Goal: Transaction & Acquisition: Subscribe to service/newsletter

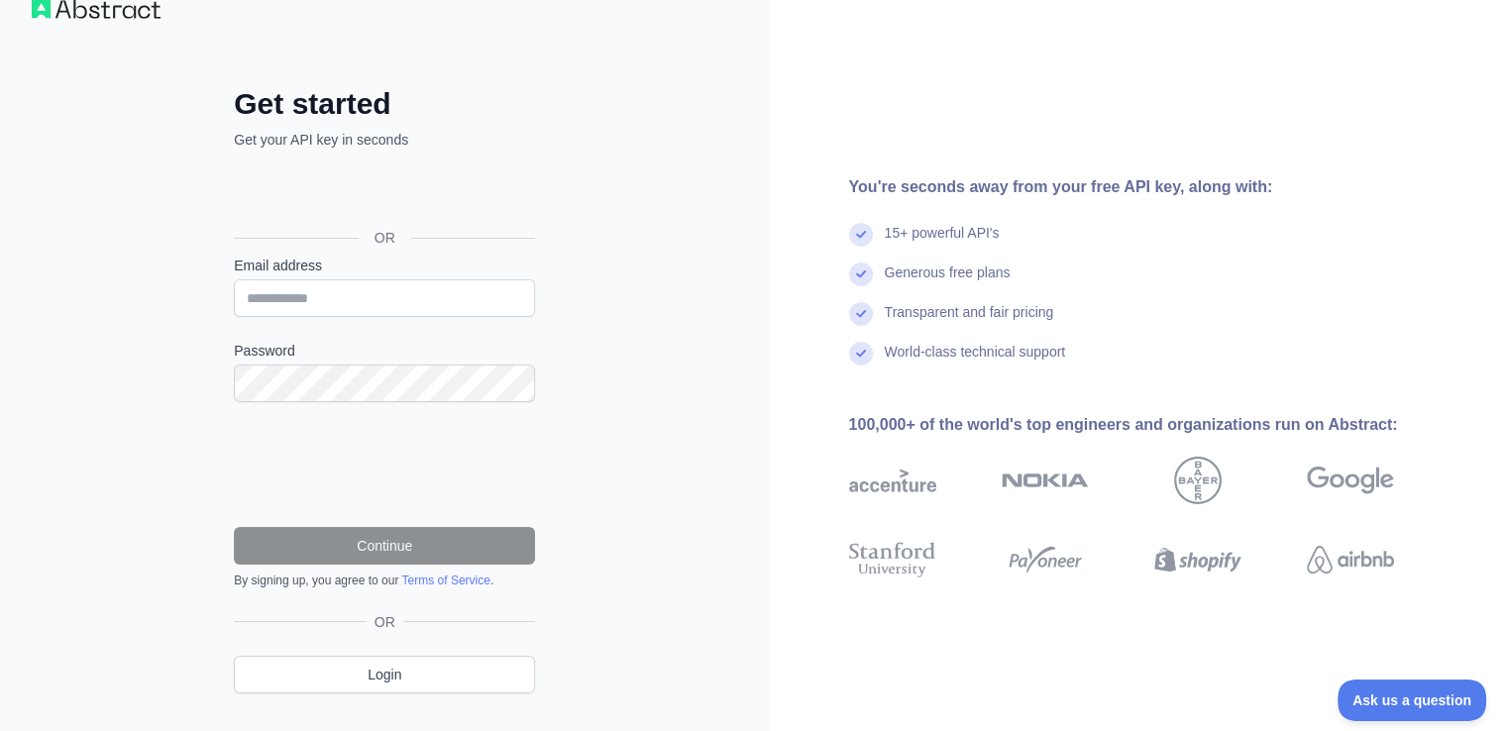
scroll to position [71, 0]
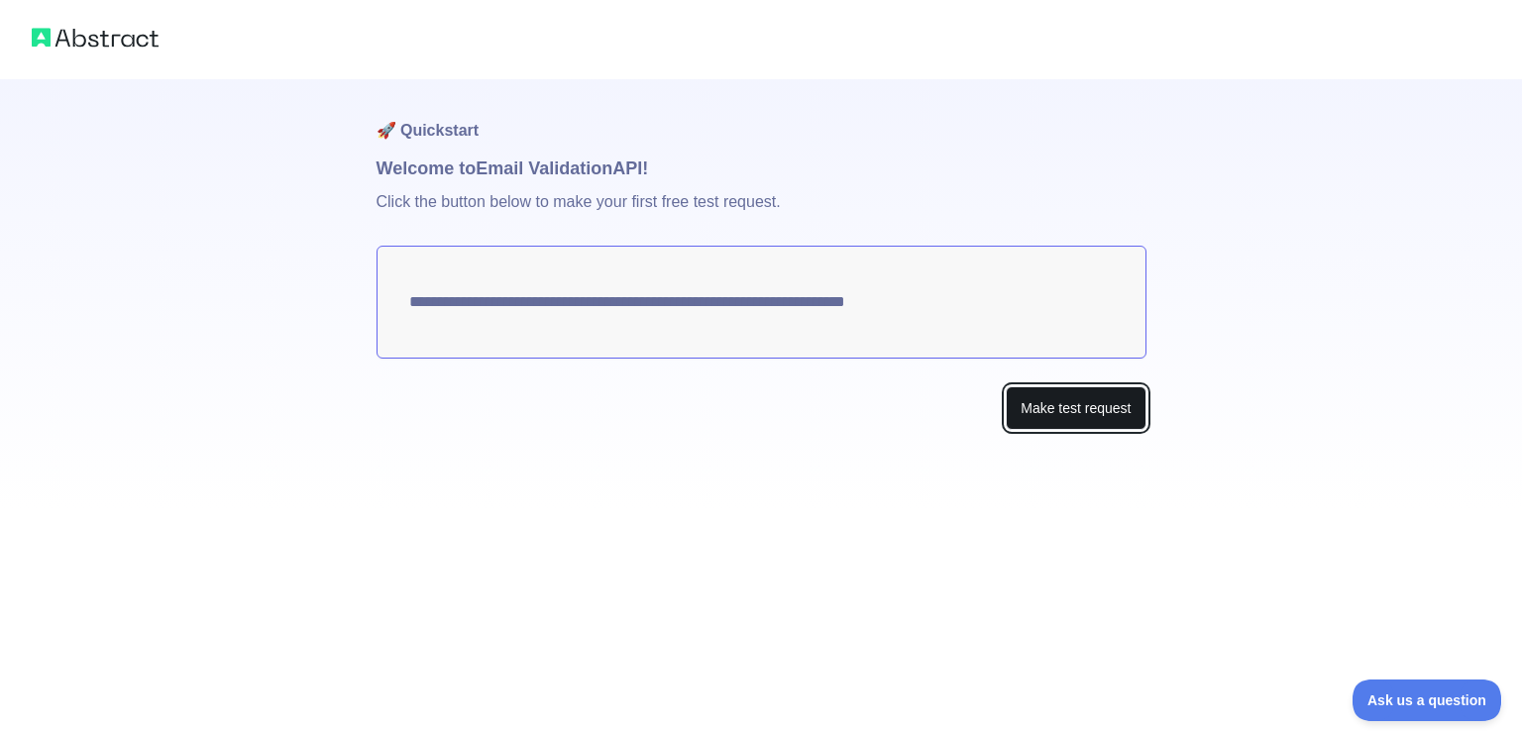
click at [1039, 393] on button "Make test request" at bounding box center [1076, 409] width 140 height 45
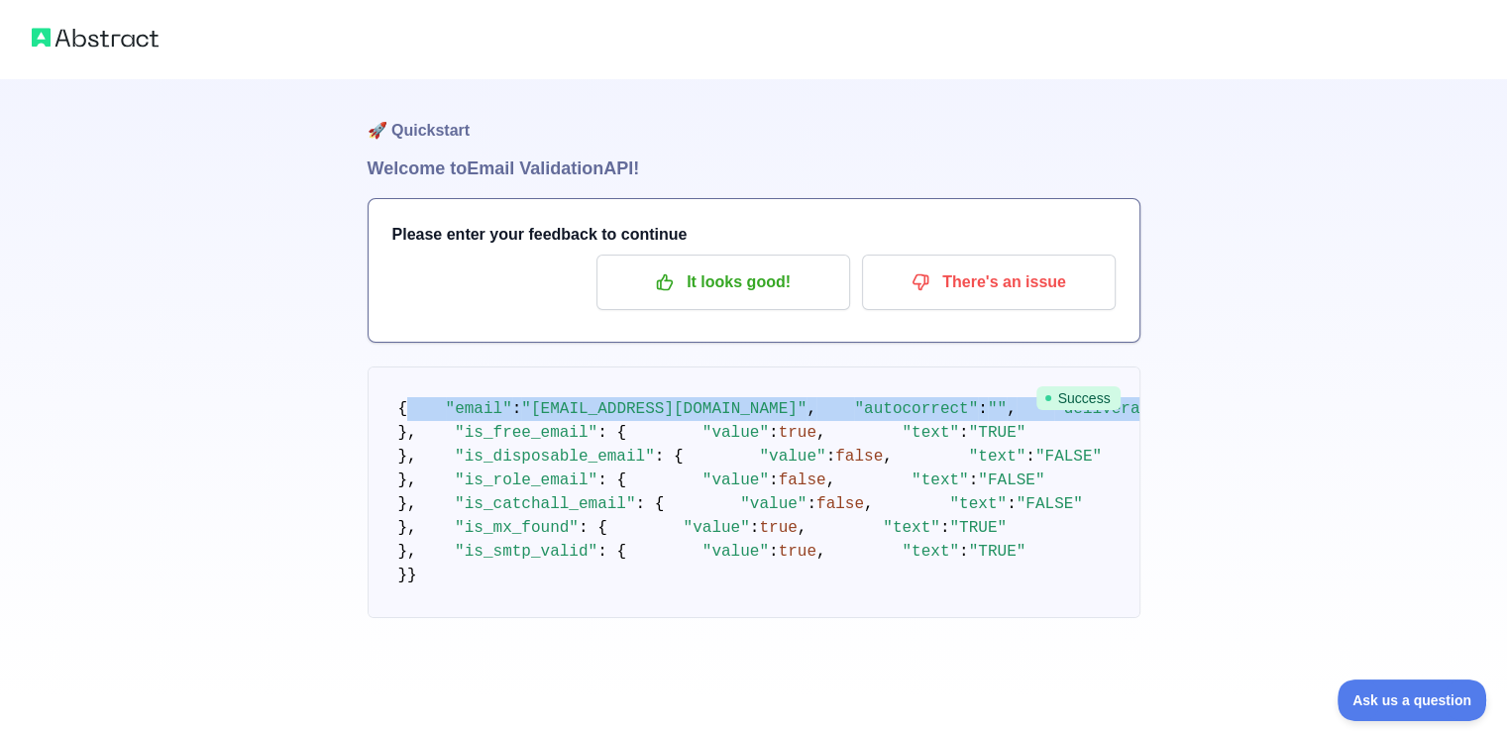
drag, startPoint x: 401, startPoint y: 396, endPoint x: 662, endPoint y: 470, distance: 270.8
click at [665, 476] on pre "{ "email" : "[EMAIL_ADDRESS][DOMAIN_NAME]" , "autocorrect" : "" , "deliverabili…" at bounding box center [754, 493] width 773 height 252
click at [397, 421] on pre "{ "email" : "[EMAIL_ADDRESS][DOMAIN_NAME]" , "autocorrect" : "" , "deliverabili…" at bounding box center [754, 493] width 773 height 252
click at [388, 404] on pre "{ "email" : "[EMAIL_ADDRESS][DOMAIN_NAME]" , "autocorrect" : "" , "deliverabili…" at bounding box center [754, 493] width 773 height 252
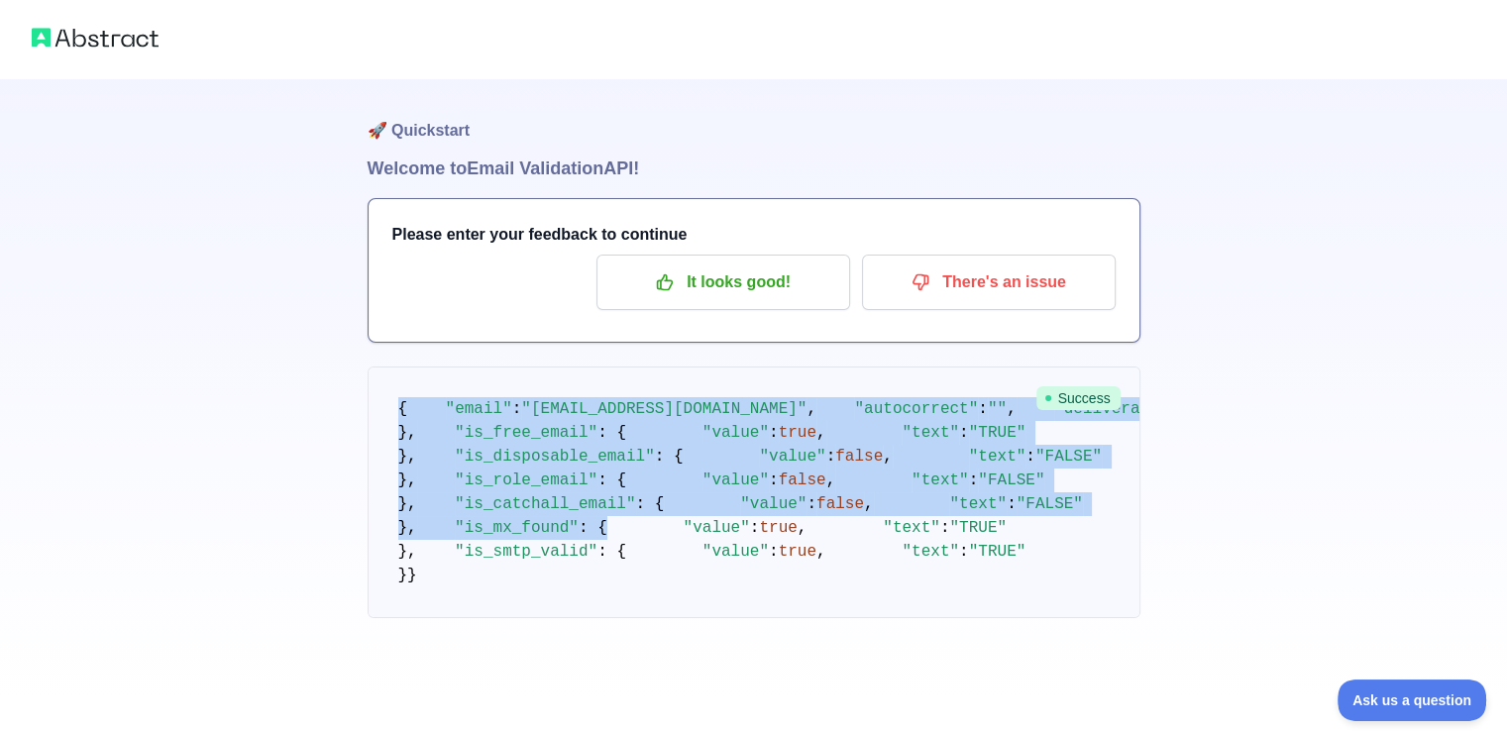
scroll to position [584, 0]
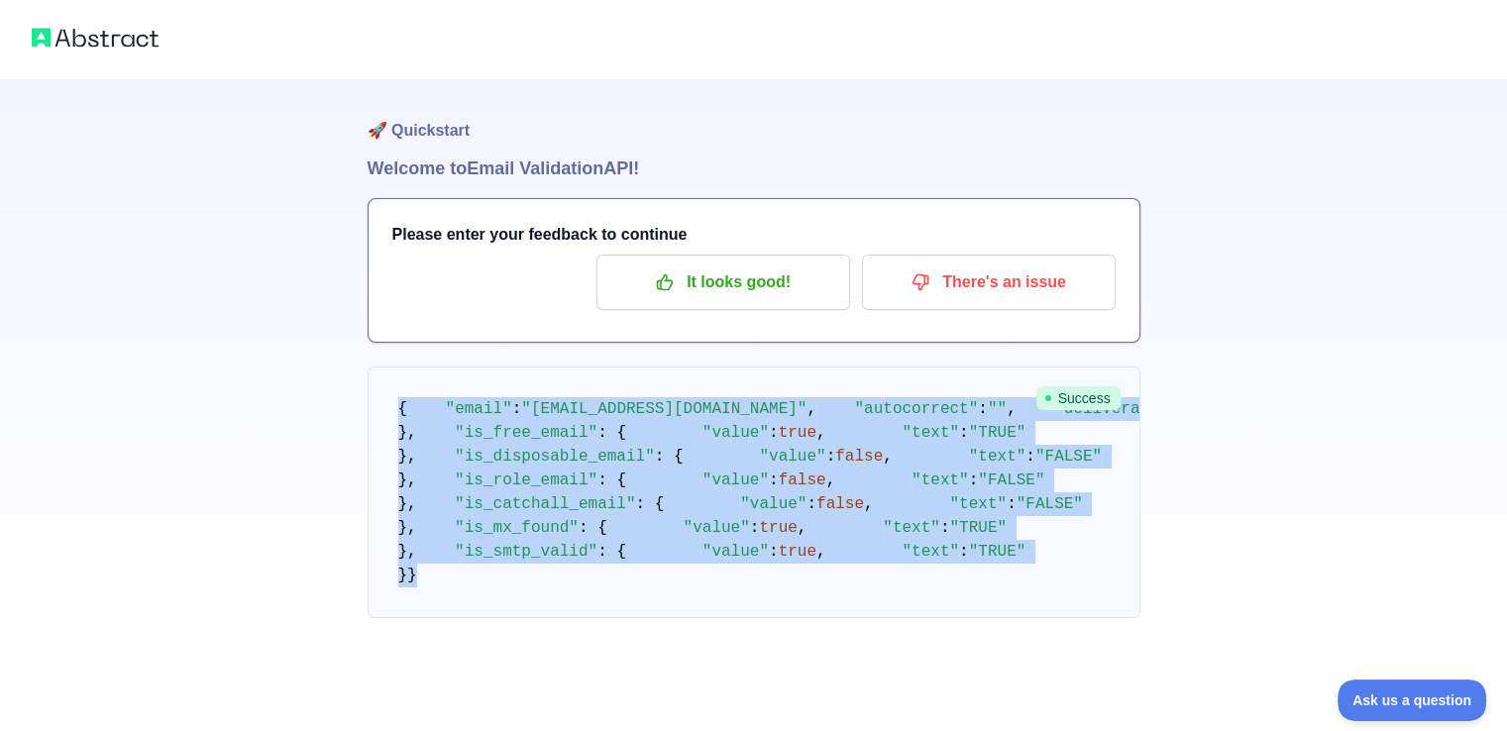
drag, startPoint x: 400, startPoint y: 405, endPoint x: 689, endPoint y: 609, distance: 353.3
click at [689, 609] on pre "{ "email" : "[EMAIL_ADDRESS][DOMAIN_NAME]" , "autocorrect" : "" , "deliverabili…" at bounding box center [754, 493] width 773 height 252
copy code "{ "email" : "[EMAIL_ADDRESS][DOMAIN_NAME]" , "autocorrect" : "" , "deliverabili…"
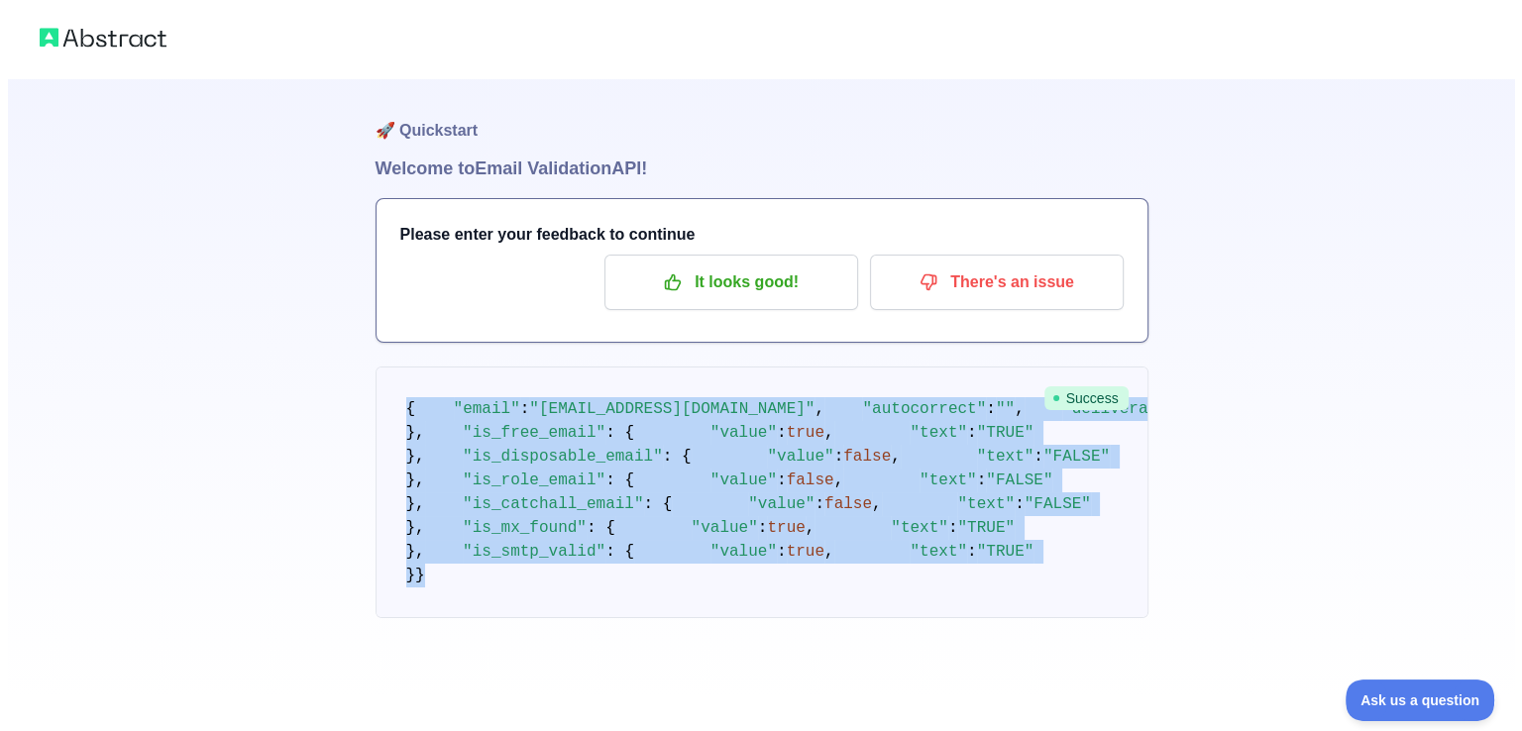
scroll to position [0, 0]
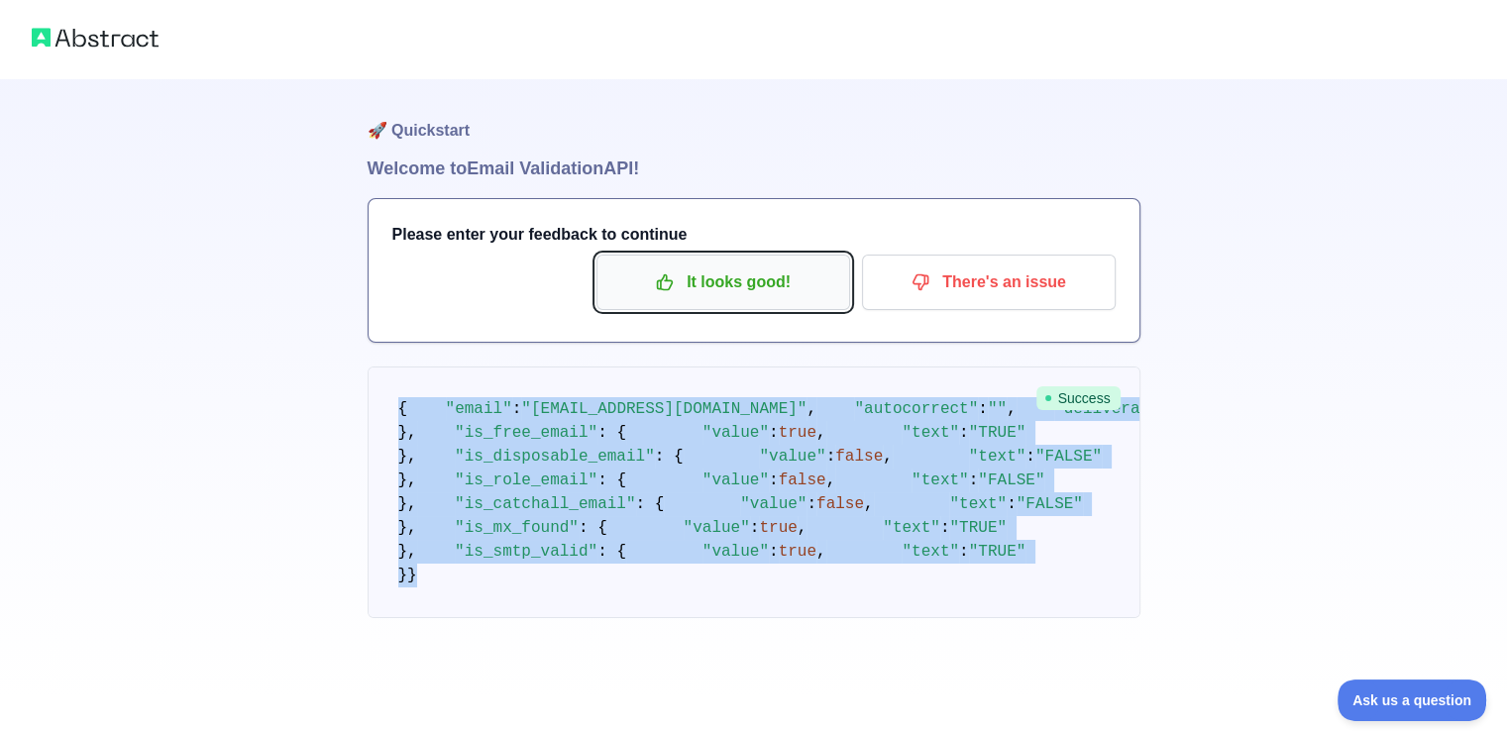
click at [781, 279] on p "It looks good!" at bounding box center [723, 283] width 224 height 34
